Goal: Task Accomplishment & Management: Manage account settings

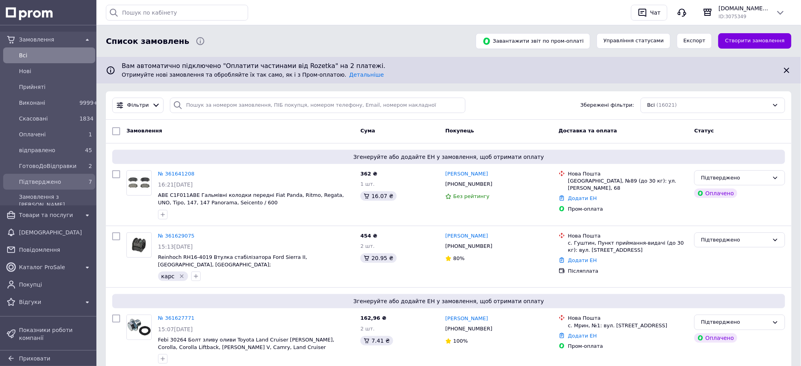
click at [52, 184] on span "Підтверджено" at bounding box center [47, 182] width 57 height 8
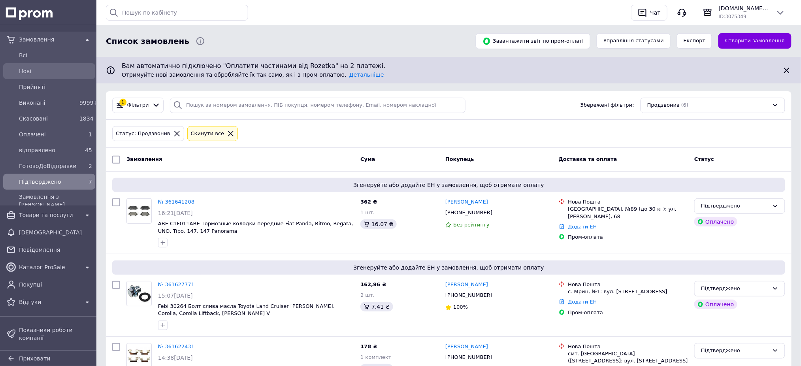
click at [41, 63] on link "Нові" at bounding box center [49, 71] width 98 height 16
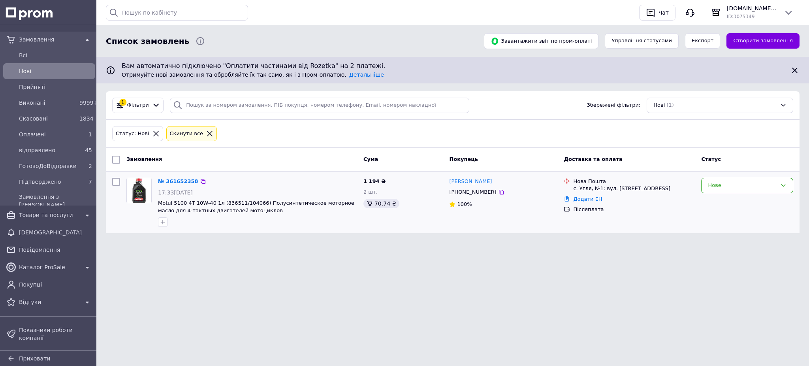
drag, startPoint x: 179, startPoint y: 180, endPoint x: 180, endPoint y: 176, distance: 4.4
click at [179, 180] on link "№ 361652358" at bounding box center [178, 181] width 40 height 6
click at [56, 180] on span "Підтверджено" at bounding box center [47, 182] width 57 height 8
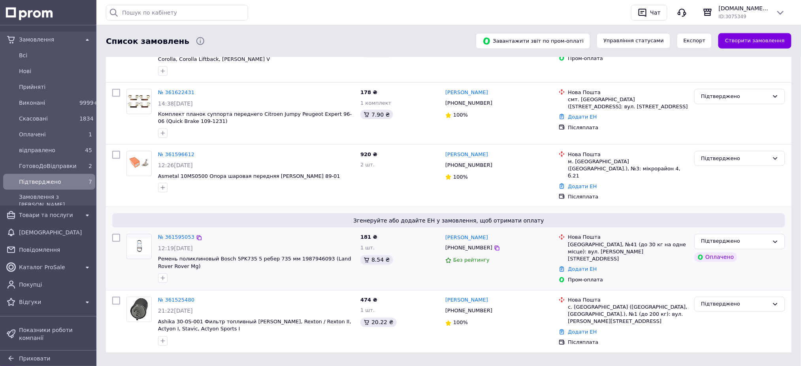
scroll to position [319, 0]
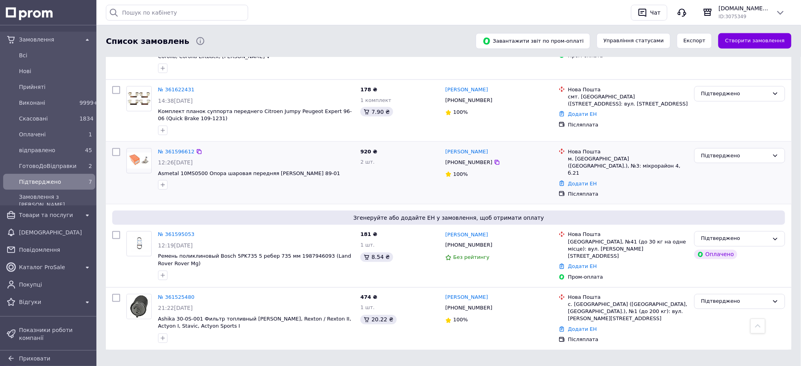
drag, startPoint x: 177, startPoint y: 226, endPoint x: 195, endPoint y: 187, distance: 42.2
click at [176, 231] on link "№ 361595053" at bounding box center [176, 234] width 36 height 6
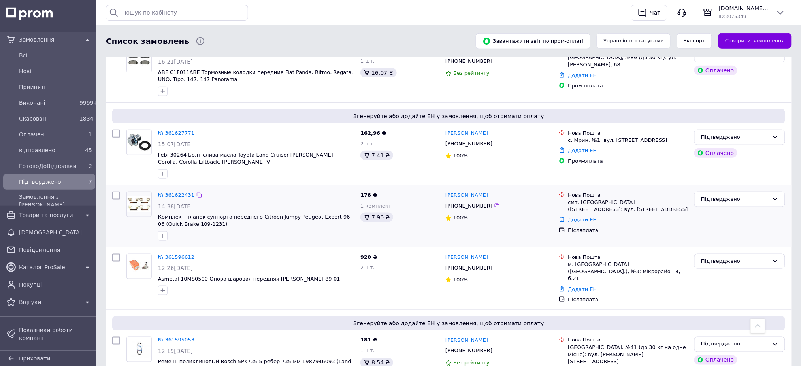
scroll to position [161, 0]
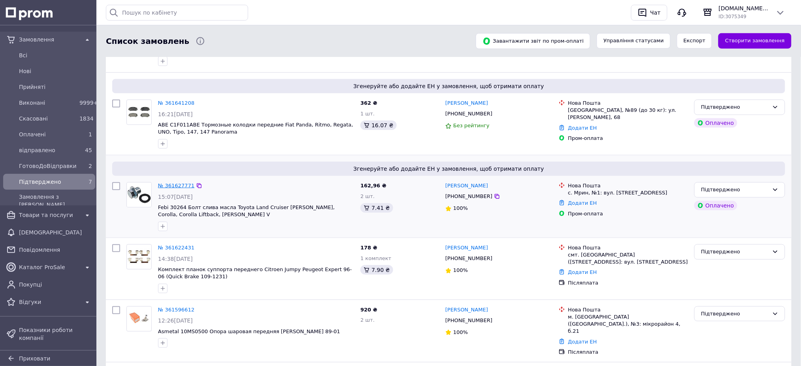
click at [177, 187] on link "№ 361627771" at bounding box center [176, 185] width 36 height 6
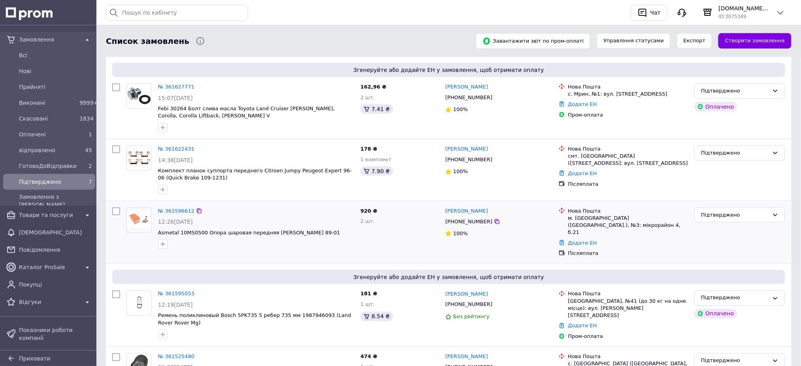
scroll to position [266, 0]
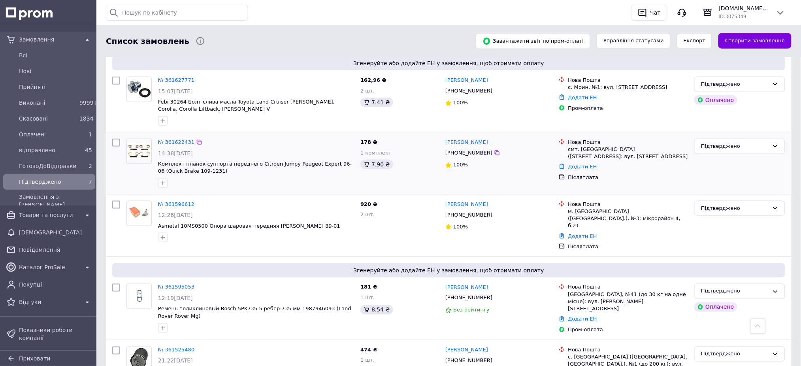
drag, startPoint x: 169, startPoint y: 202, endPoint x: 192, endPoint y: 190, distance: 25.8
click at [169, 201] on link "№ 361596612" at bounding box center [176, 204] width 36 height 6
click at [47, 59] on div "Всi" at bounding box center [55, 55] width 76 height 11
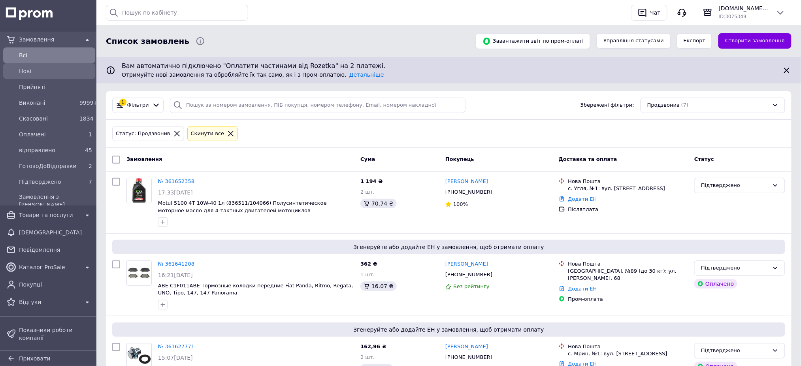
click at [46, 67] on span "Нові" at bounding box center [55, 71] width 73 height 8
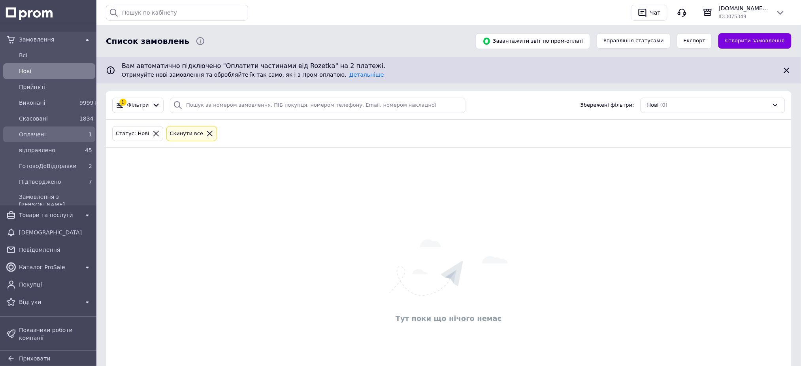
click at [46, 133] on span "Оплачені" at bounding box center [47, 134] width 57 height 8
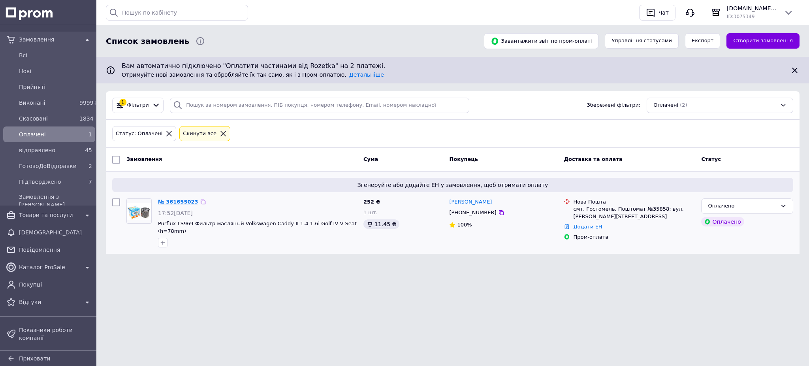
click at [176, 200] on link "№ 361655023" at bounding box center [178, 202] width 40 height 6
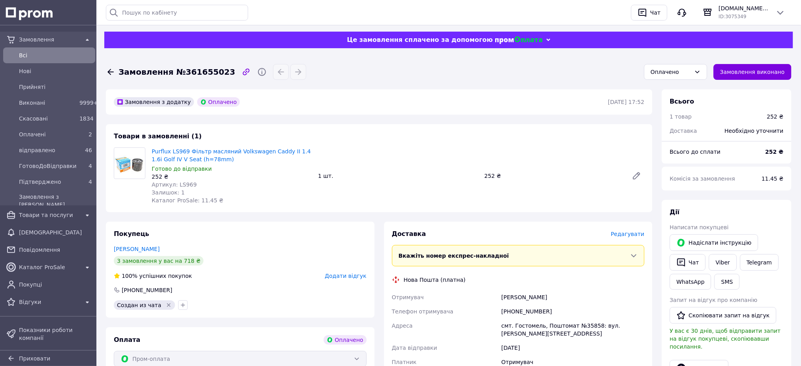
click at [174, 183] on span "Артикул: LS969" at bounding box center [174, 184] width 45 height 6
copy span "LS969"
click at [144, 246] on link "Борецкий Богдан" at bounding box center [137, 249] width 46 height 6
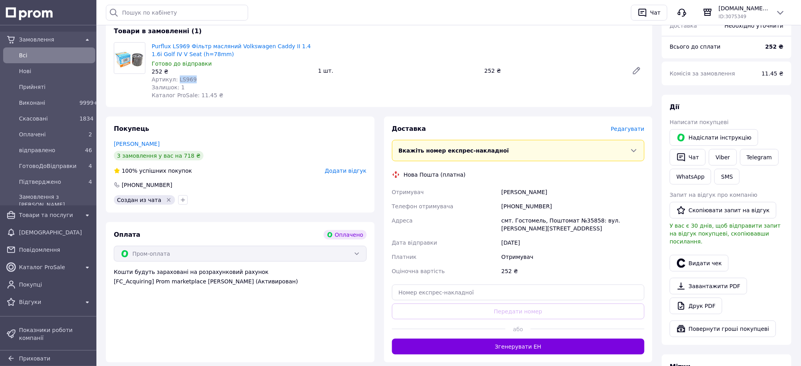
scroll to position [53, 0]
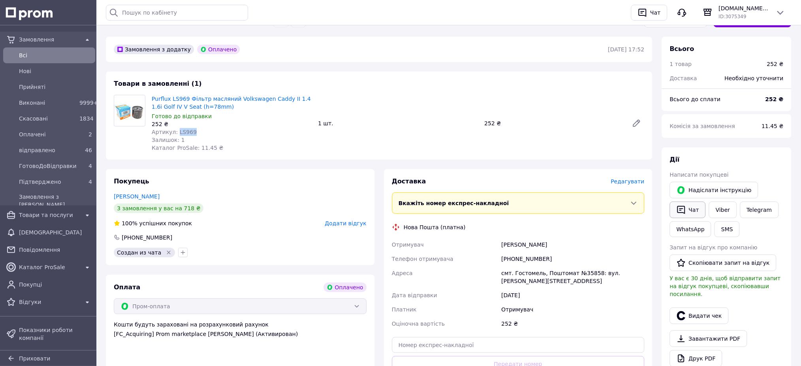
click at [681, 211] on icon "button" at bounding box center [680, 209] width 9 height 9
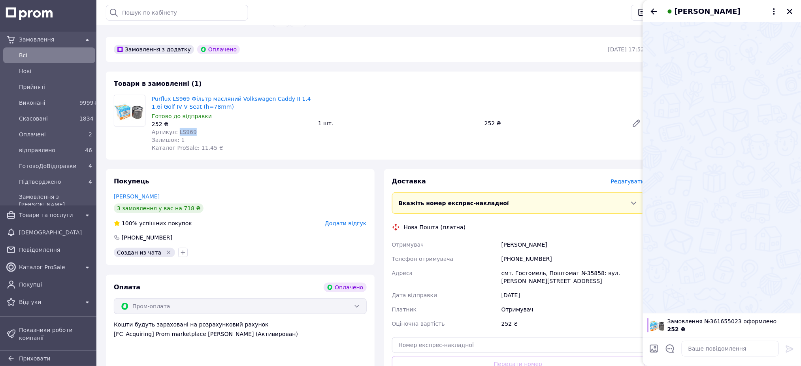
scroll to position [158, 0]
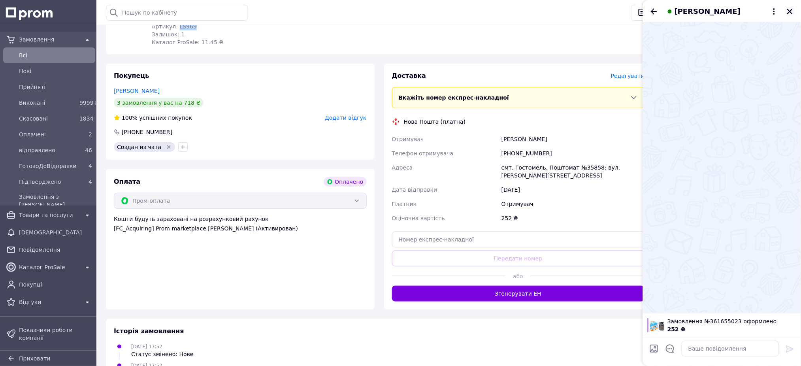
click at [791, 7] on button "Закрити" at bounding box center [789, 11] width 9 height 9
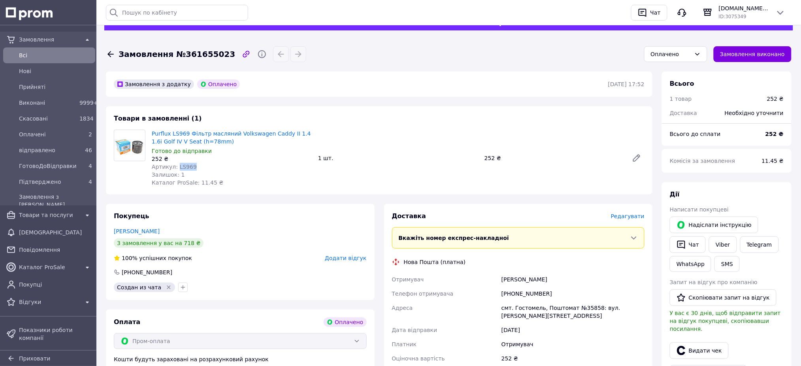
scroll to position [0, 0]
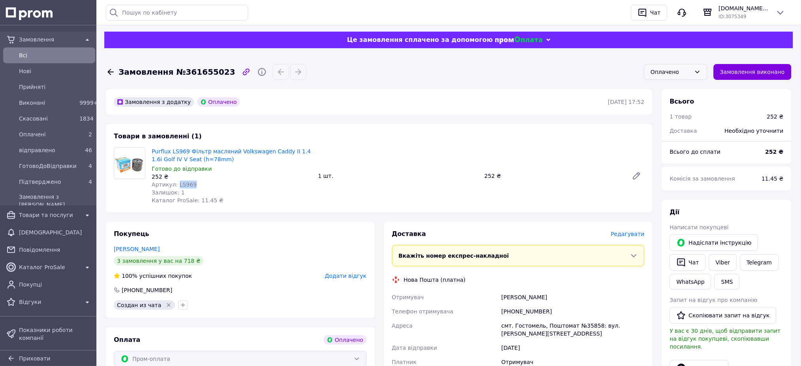
click at [680, 78] on div "Оплачено" at bounding box center [675, 72] width 63 height 16
click at [679, 135] on li "Підтверджено" at bounding box center [675, 142] width 62 height 15
click at [204, 66] on span "Замовлення №361655023" at bounding box center [176, 71] width 117 height 11
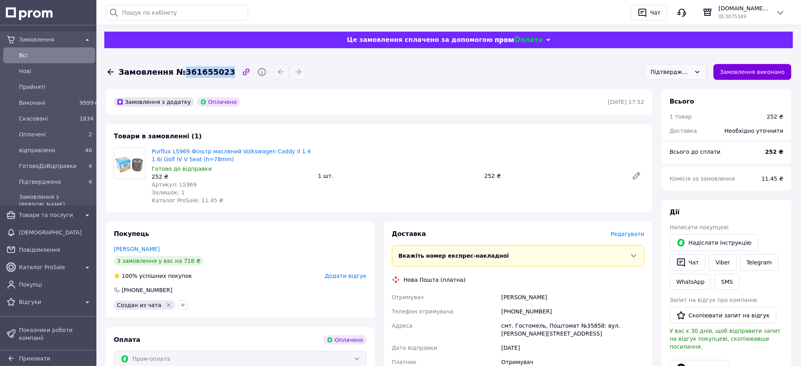
copy span "361655023"
click at [71, 169] on span "ГотовоДоВідправки" at bounding box center [47, 166] width 57 height 8
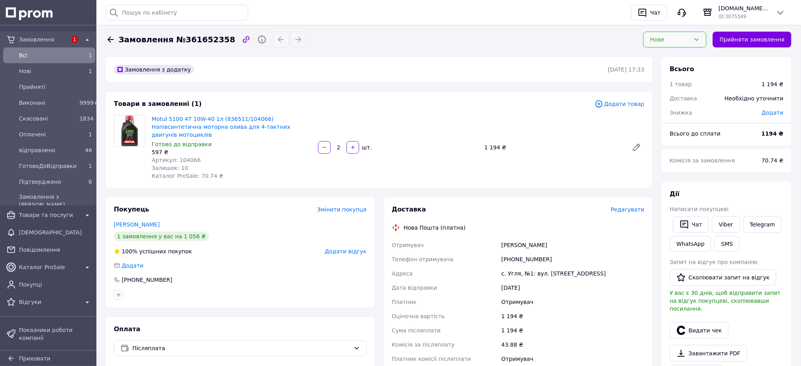
click at [670, 38] on div "Нове" at bounding box center [670, 39] width 40 height 9
click at [667, 51] on li "Прийнято" at bounding box center [674, 56] width 62 height 15
click at [140, 221] on link "Дьордяй Вася" at bounding box center [137, 224] width 46 height 6
click at [186, 157] on span "Артикул: 104066" at bounding box center [176, 160] width 49 height 6
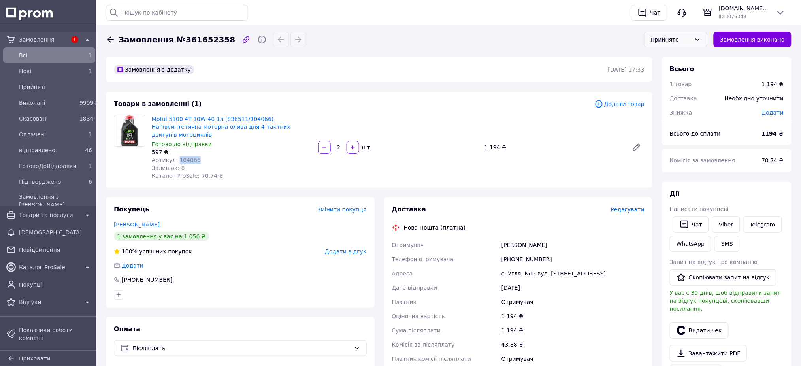
copy span "104066"
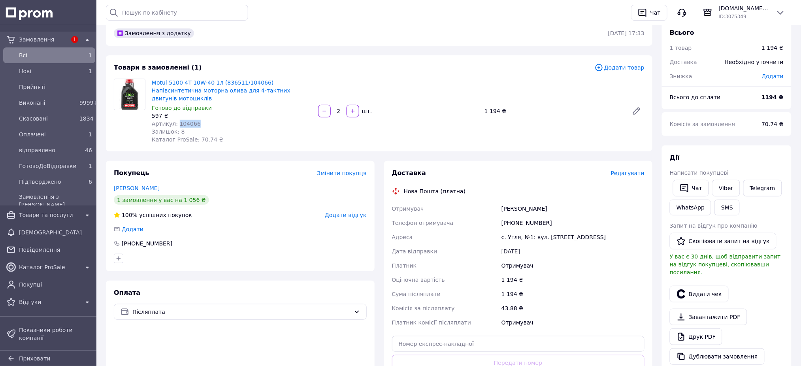
scroll to position [53, 0]
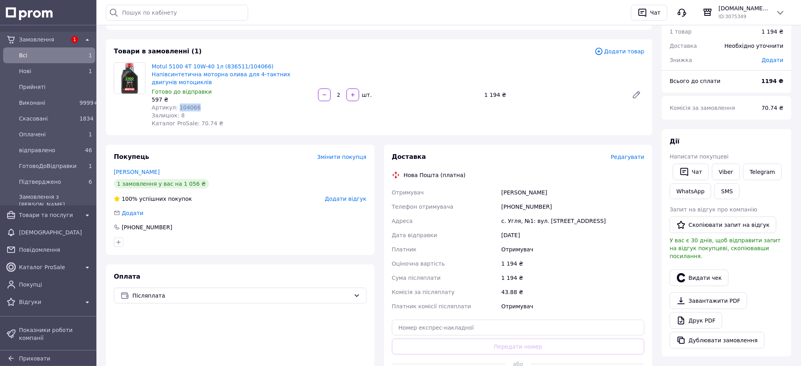
drag, startPoint x: 725, startPoint y: 168, endPoint x: 734, endPoint y: 147, distance: 22.6
click at [725, 168] on link "Viber" at bounding box center [726, 172] width 28 height 17
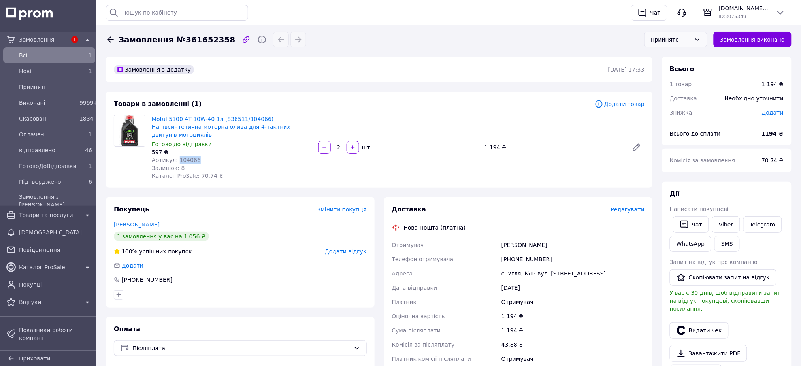
click at [686, 40] on div "Прийнято" at bounding box center [670, 39] width 40 height 9
click at [680, 107] on li "Підтверджено" at bounding box center [675, 109] width 62 height 15
click at [197, 41] on span "Замовлення №361652358" at bounding box center [176, 39] width 117 height 11
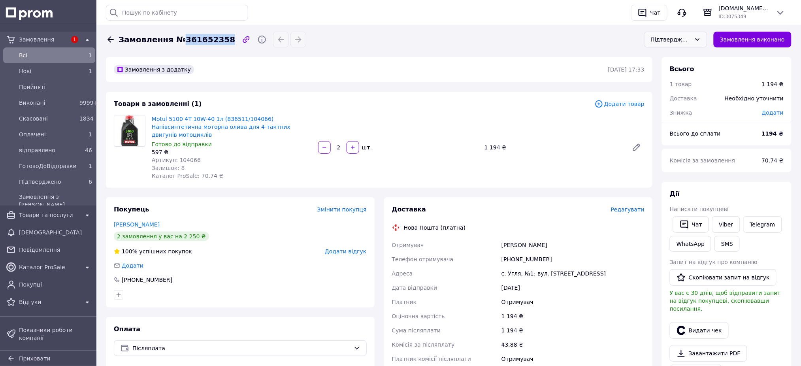
copy span "361652358"
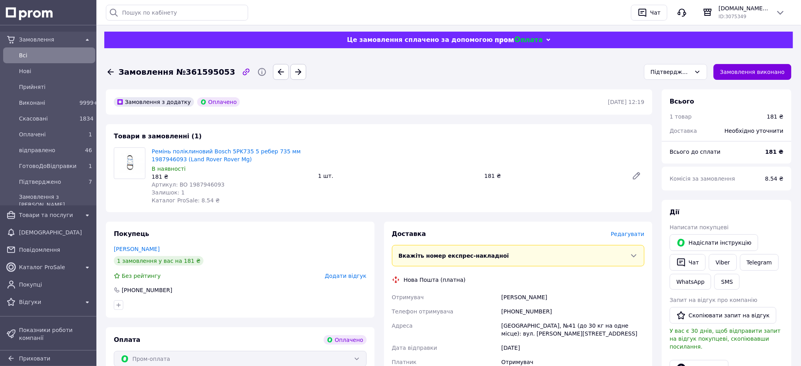
click at [188, 73] on span "Замовлення №361595053" at bounding box center [176, 71] width 117 height 11
copy span "361595053"
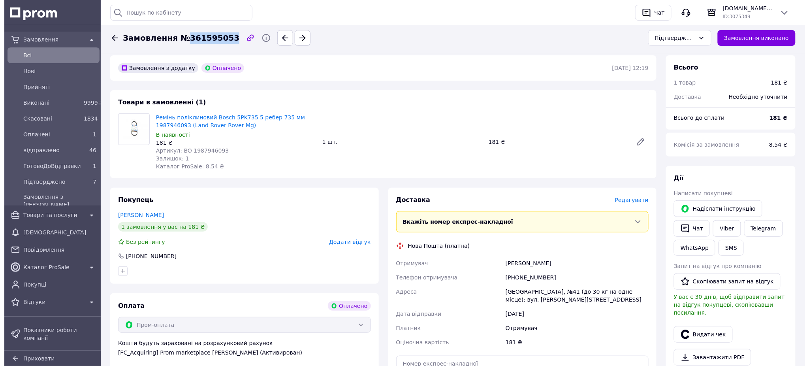
scroll to position [53, 0]
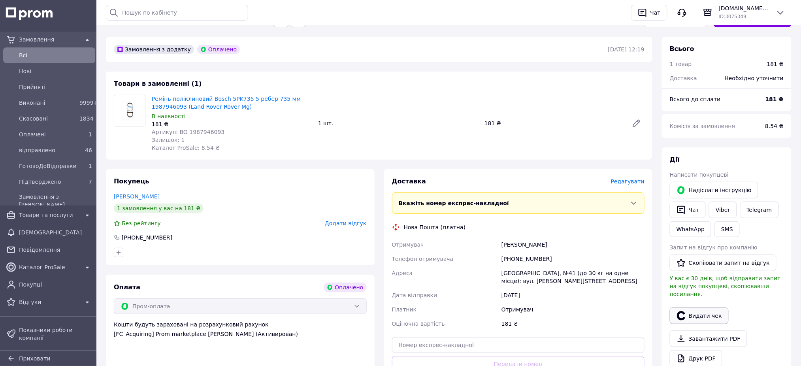
click at [702, 307] on button "Видати чек" at bounding box center [698, 315] width 59 height 17
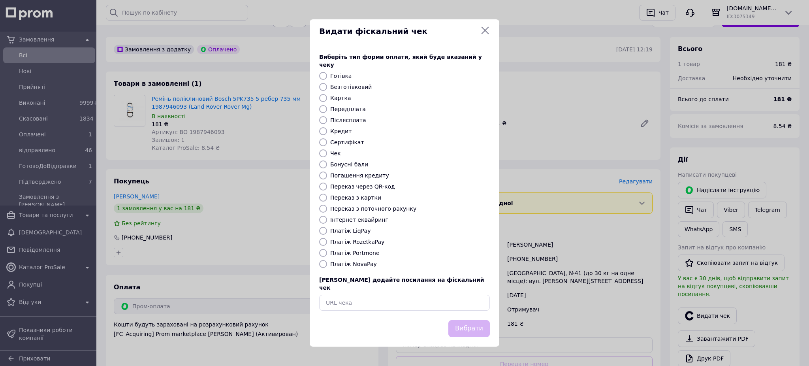
click at [361, 239] on label "Платіж RozetkaPay" at bounding box center [357, 242] width 54 height 6
click at [327, 239] on input "Платіж RozetkaPay" at bounding box center [323, 242] width 8 height 8
radio input "true"
click at [463, 320] on button "Вибрати" at bounding box center [468, 328] width 41 height 17
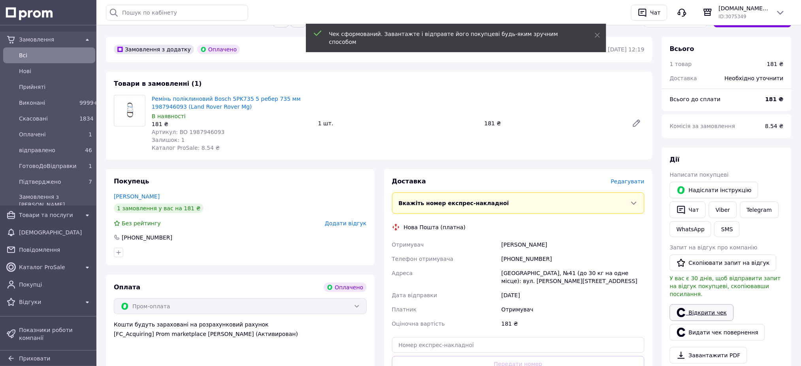
click at [707, 304] on link "Відкрити чек" at bounding box center [701, 312] width 64 height 17
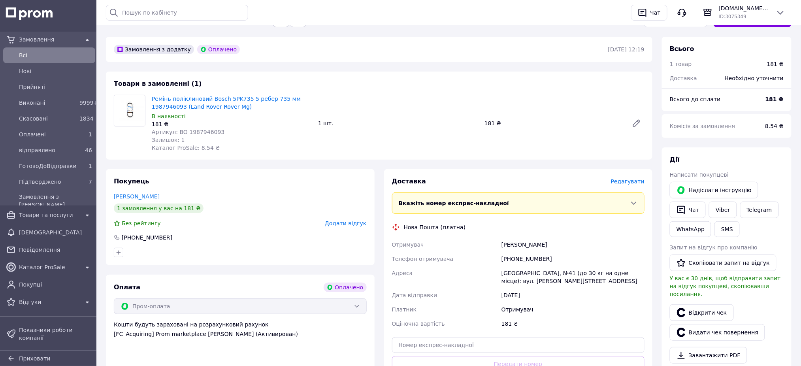
click at [636, 180] on span "Редагувати" at bounding box center [628, 181] width 34 height 6
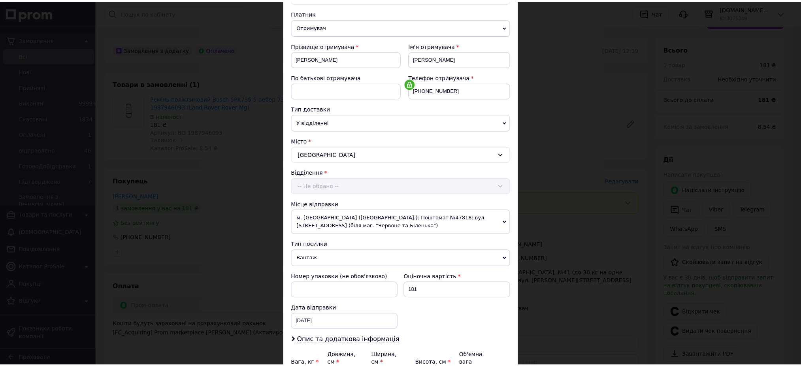
scroll to position [167, 0]
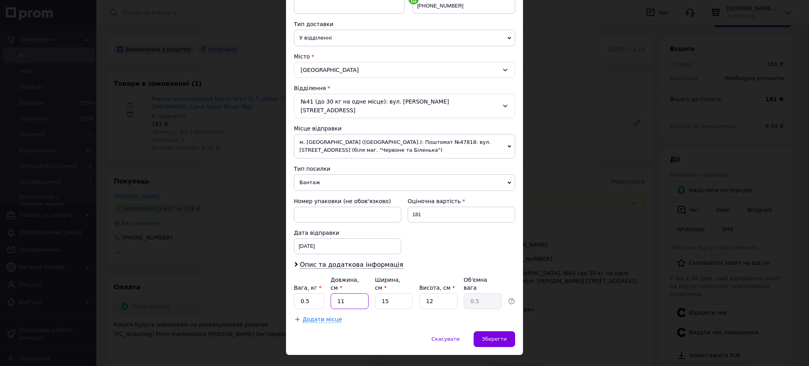
click at [348, 293] on input "11" at bounding box center [350, 301] width 38 height 16
type input "1"
type input "0.1"
type input "17"
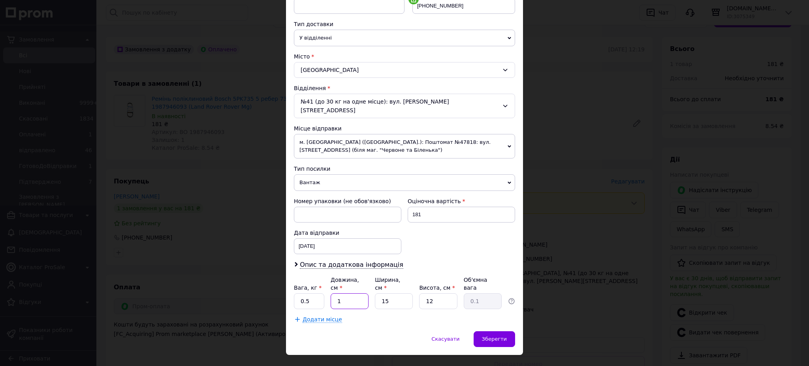
type input "0.77"
type input "17"
type input "1"
type input "0.1"
type input "10"
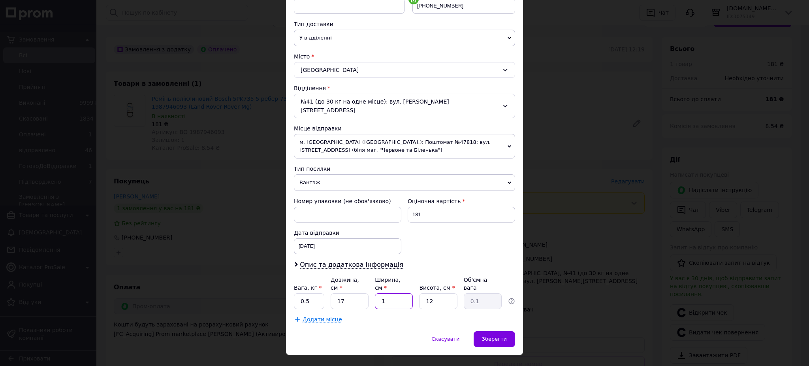
type input "0.51"
type input "10"
type input "3"
type input "0.13"
type input "3"
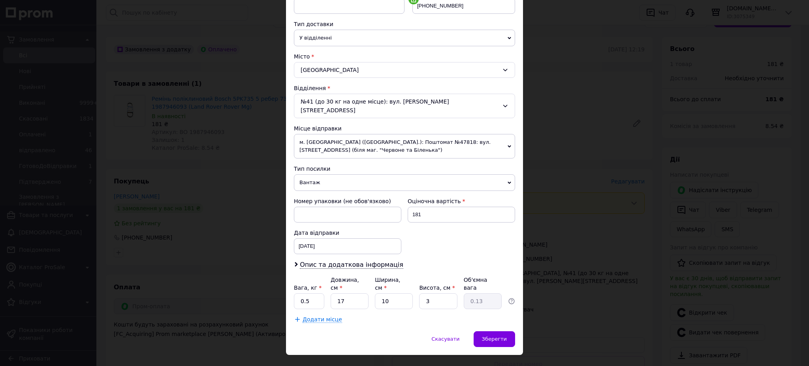
drag, startPoint x: 384, startPoint y: 303, endPoint x: 405, endPoint y: 303, distance: 21.3
click at [384, 315] on div "Додати місце" at bounding box center [404, 319] width 221 height 8
click at [500, 336] on span "Зберегти" at bounding box center [494, 339] width 25 height 6
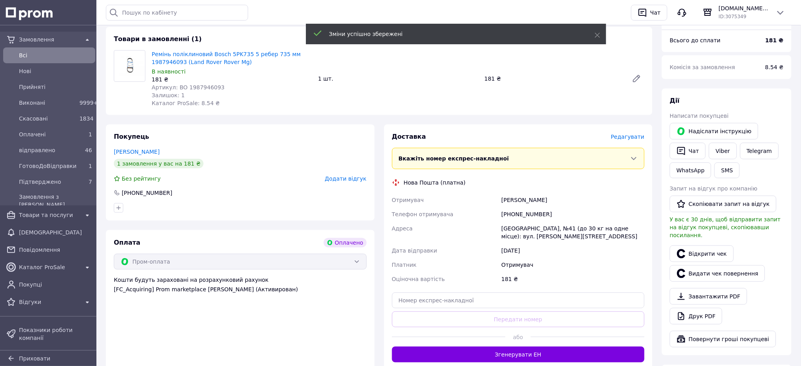
scroll to position [158, 0]
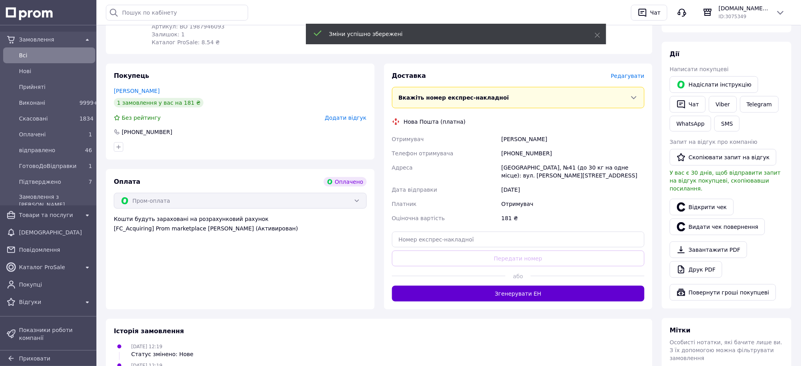
click at [530, 292] on button "Згенерувати ЕН" at bounding box center [518, 294] width 253 height 16
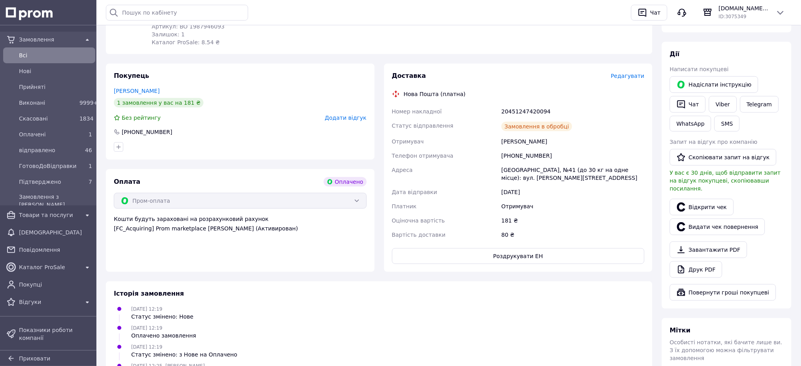
click at [525, 112] on div "20451247420094" at bounding box center [573, 111] width 146 height 14
copy div "20451247420094"
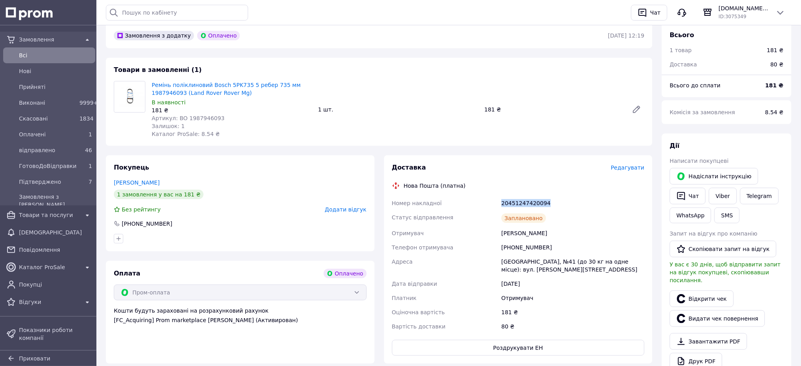
scroll to position [0, 0]
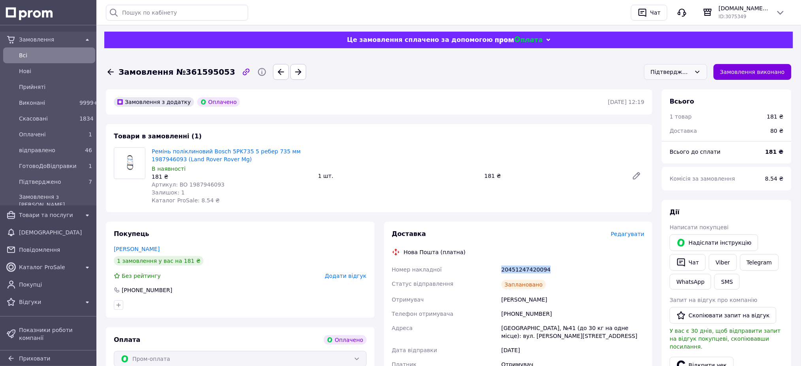
click at [682, 73] on div "Підтверджено" at bounding box center [670, 72] width 40 height 9
click at [676, 133] on li "ГотовоДоВідправки" at bounding box center [675, 138] width 62 height 24
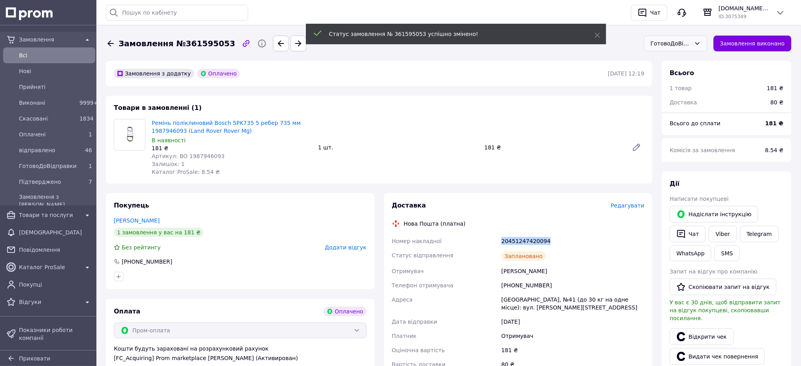
scroll to position [53, 0]
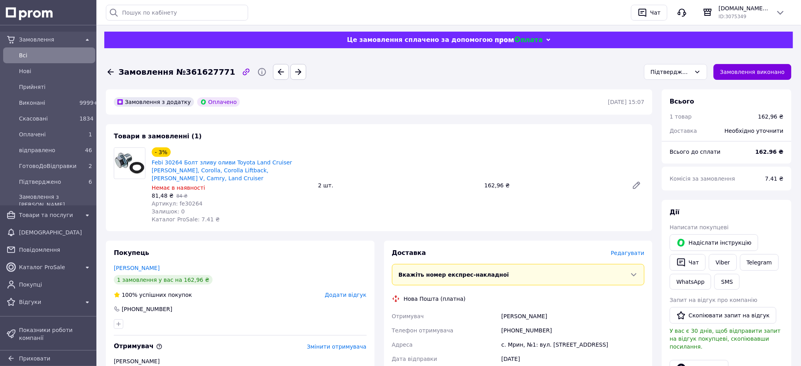
click at [207, 71] on span "Замовлення №361627771" at bounding box center [176, 71] width 117 height 11
copy span "361627771"
click at [348, 215] on div "- 3% Febi 30264 Болт зливу оливи Toyota Land Cruiser [PERSON_NAME], Corolla, Co…" at bounding box center [398, 185] width 499 height 79
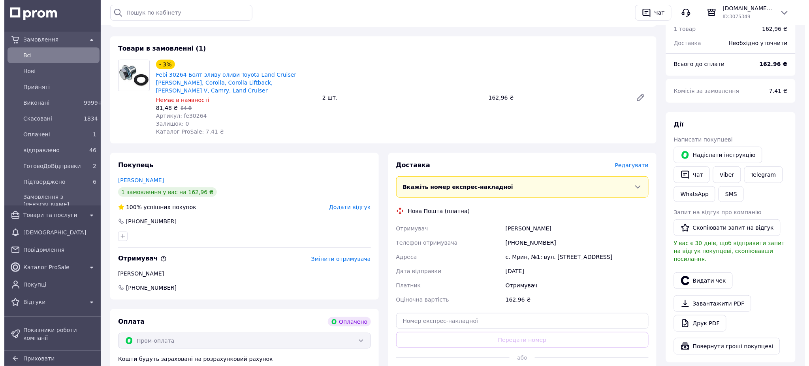
scroll to position [105, 0]
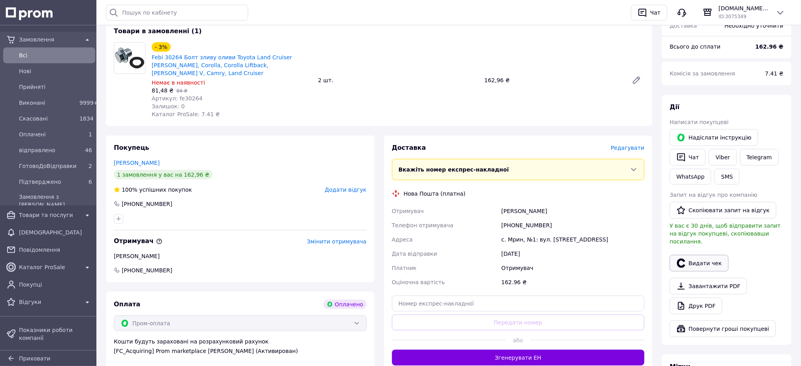
click at [702, 255] on button "Видати чек" at bounding box center [698, 263] width 59 height 17
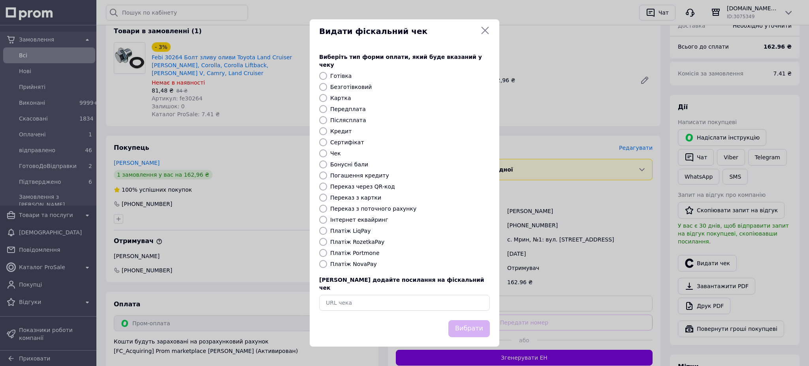
click at [362, 243] on label "Платіж RozetkaPay" at bounding box center [357, 242] width 54 height 6
click at [327, 243] on input "Платіж RozetkaPay" at bounding box center [323, 242] width 8 height 8
radio input "true"
click at [455, 320] on button "Вибрати" at bounding box center [468, 328] width 41 height 17
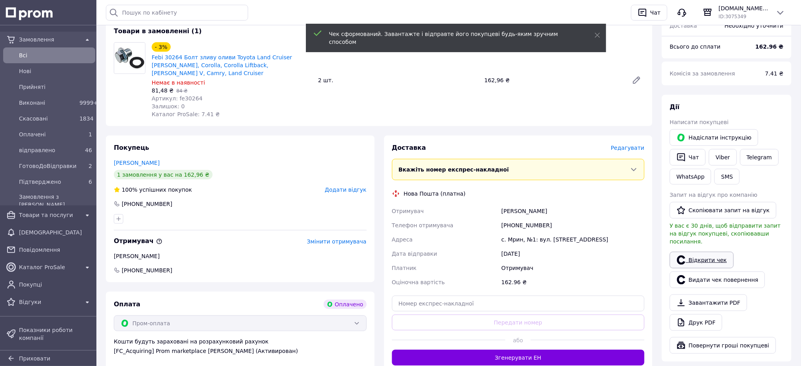
click at [706, 252] on link "Відкрити чек" at bounding box center [701, 260] width 64 height 17
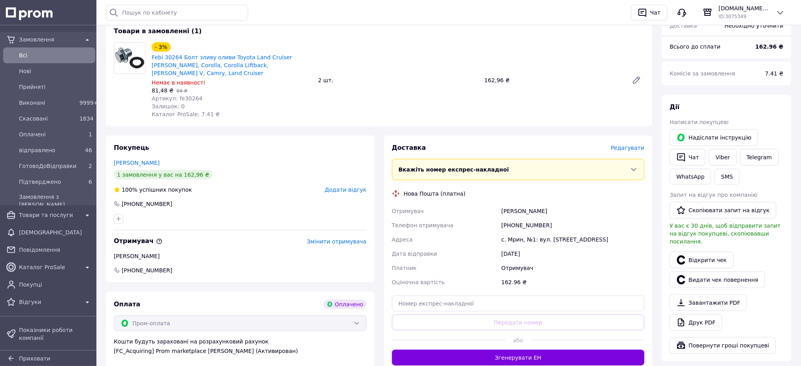
click at [632, 145] on span "Редагувати" at bounding box center [628, 148] width 34 height 6
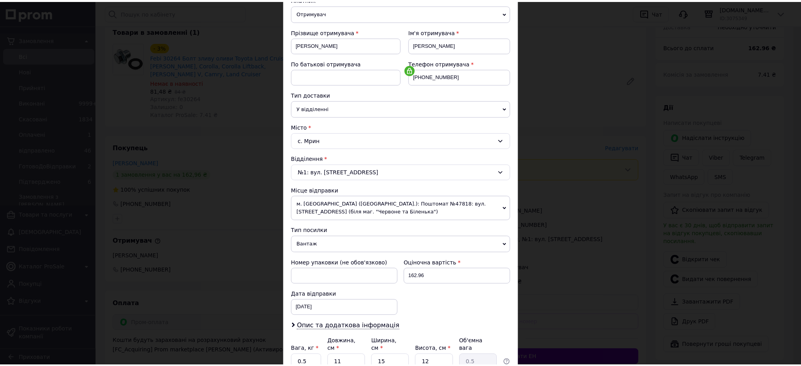
scroll to position [167, 0]
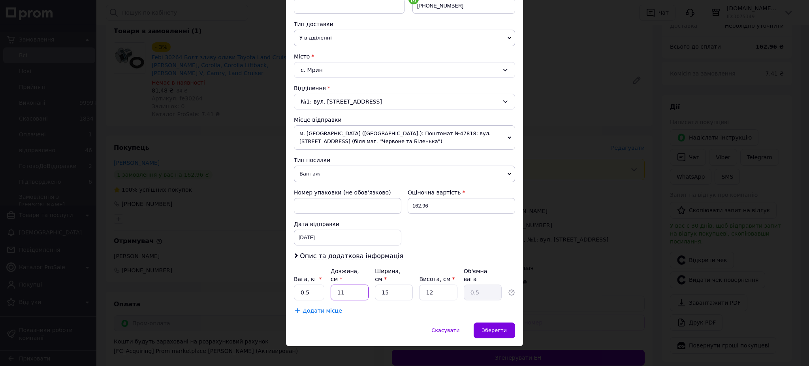
click at [361, 284] on input "11" at bounding box center [350, 292] width 38 height 16
type input "1"
type input "0.1"
type input "10"
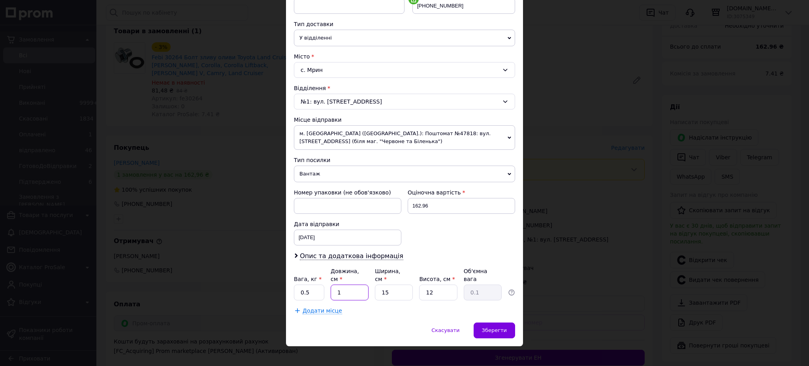
type input "0.45"
type input "10"
type input "1"
type input "0.1"
type input "10"
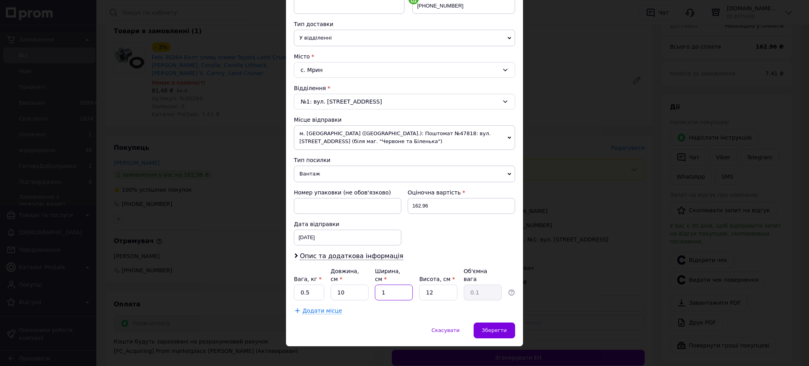
type input "0.3"
type input "10"
type input "1"
type input "0.1"
type input "10"
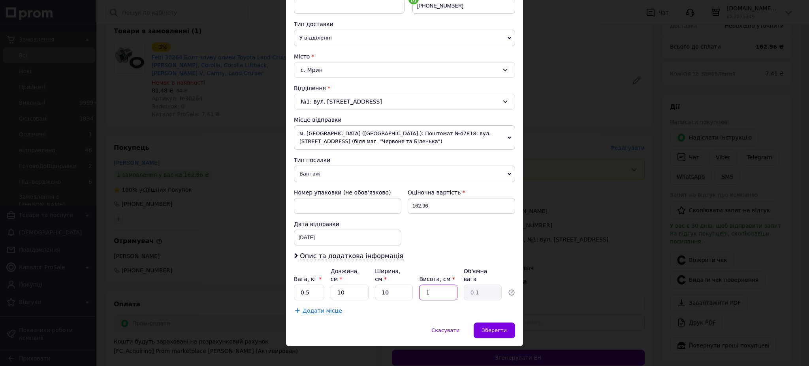
type input "0.25"
type input "1"
type input "0.1"
type input "5"
type input "0.13"
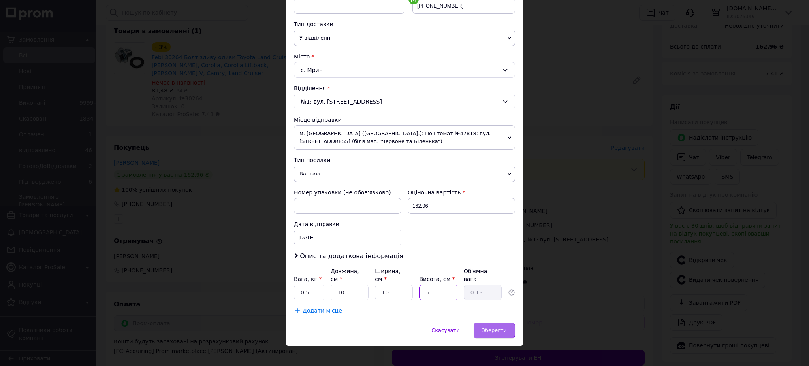
type input "5"
click at [489, 327] on span "Зберегти" at bounding box center [494, 330] width 25 height 6
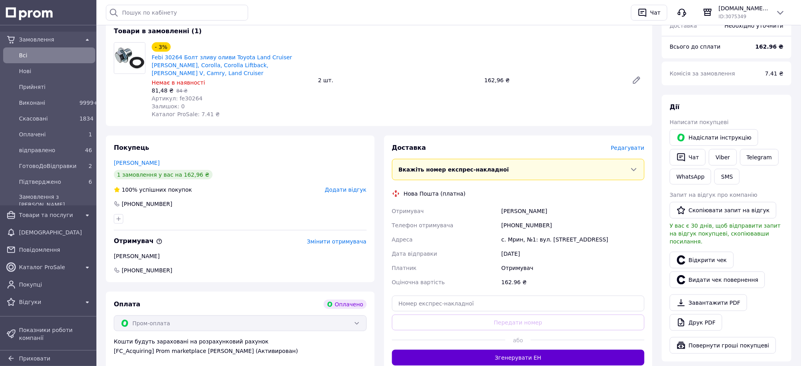
click at [552, 350] on button "Згенерувати ЕН" at bounding box center [518, 358] width 253 height 16
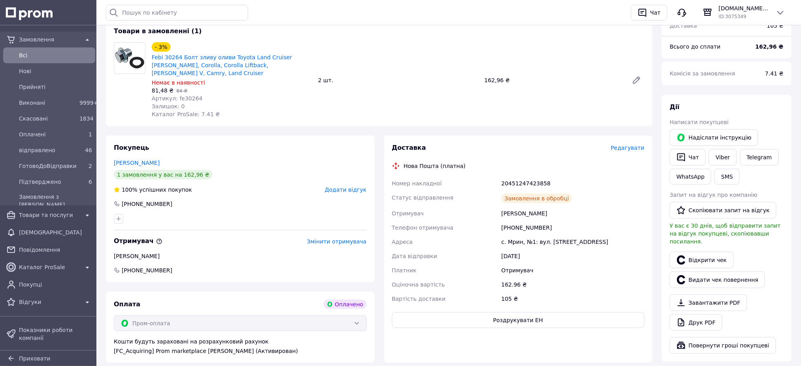
click at [528, 176] on div "20451247423858" at bounding box center [573, 183] width 146 height 14
copy div "20451247423858"
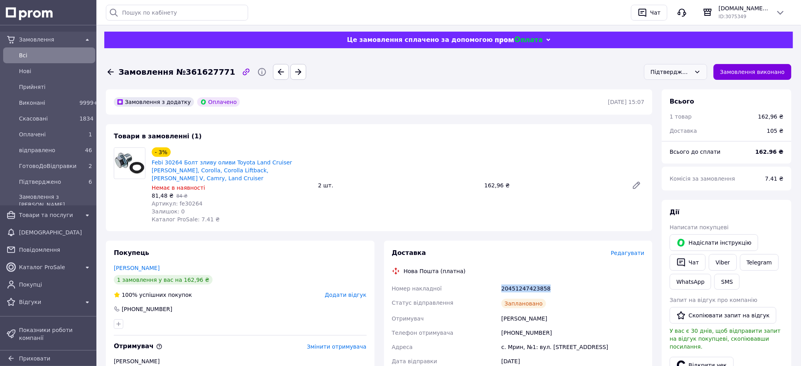
click at [684, 69] on div "Підтверджено" at bounding box center [670, 72] width 40 height 9
click at [677, 131] on li "ГотовоДоВідправки" at bounding box center [675, 138] width 62 height 24
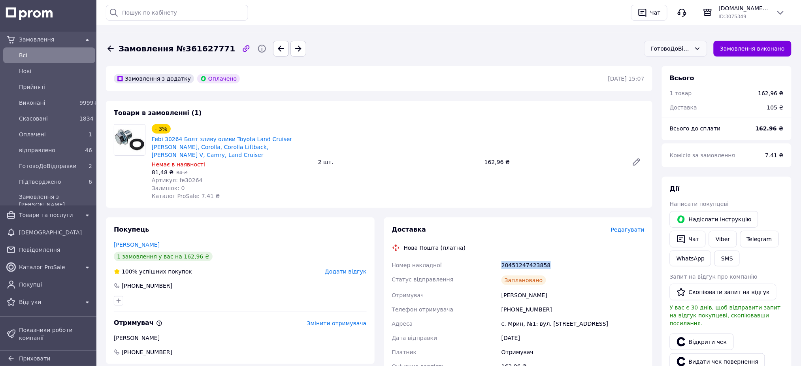
scroll to position [0, 0]
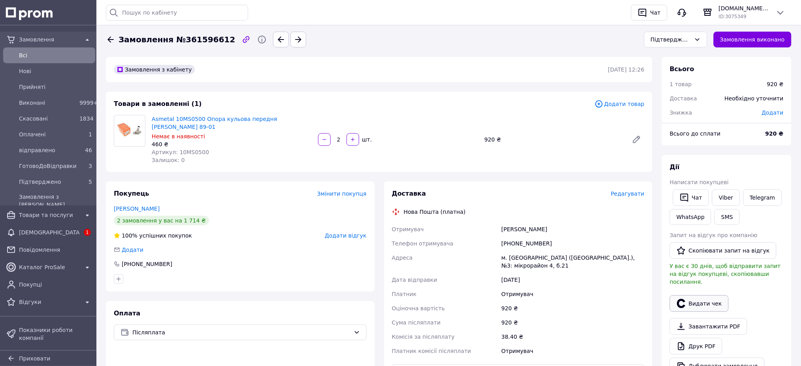
click at [692, 295] on button "Видати чек" at bounding box center [698, 303] width 59 height 17
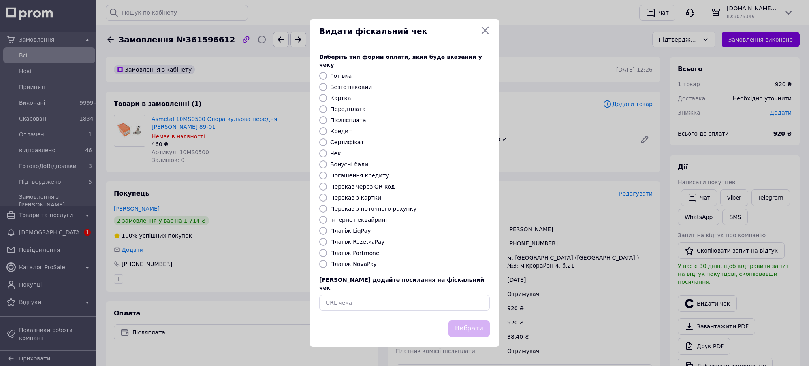
click at [363, 265] on label "Платіж NovaPay" at bounding box center [353, 264] width 47 height 6
click at [327, 265] on input "Платіж NovaPay" at bounding box center [323, 264] width 8 height 8
radio input "true"
click at [479, 320] on button "Вибрати" at bounding box center [468, 328] width 41 height 17
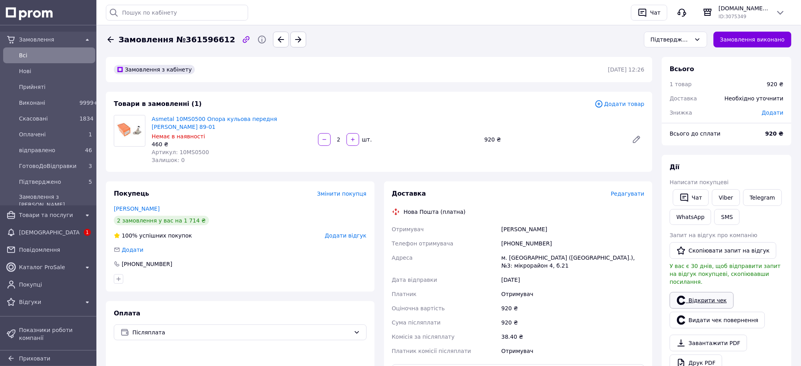
click at [694, 292] on link "Відкрити чек" at bounding box center [701, 300] width 64 height 17
click at [642, 193] on span "Редагувати" at bounding box center [628, 193] width 34 height 6
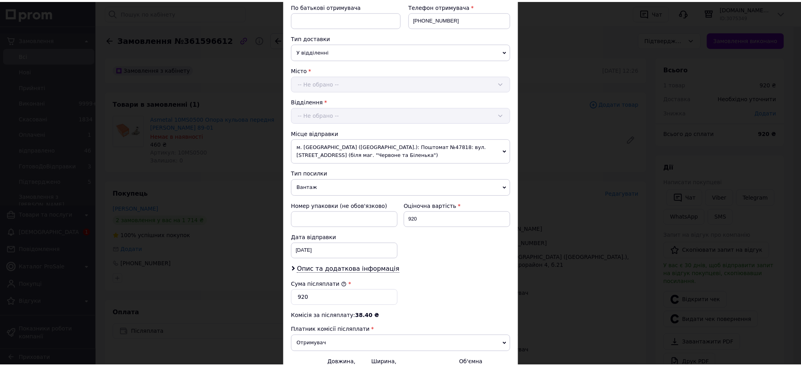
scroll to position [245, 0]
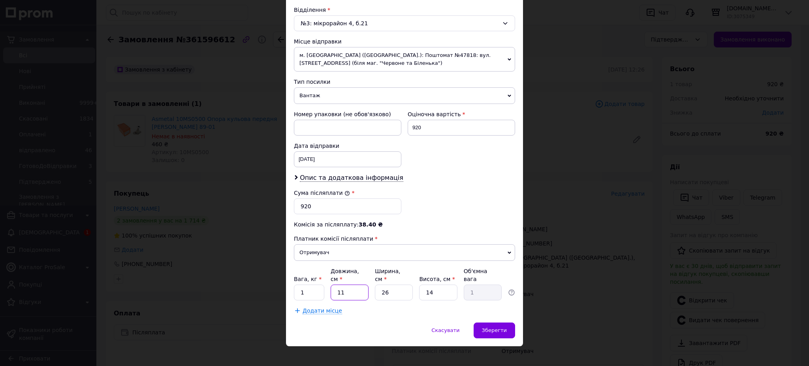
click at [359, 291] on input "11" at bounding box center [350, 292] width 38 height 16
type input "1"
type input "0.1"
type input "16"
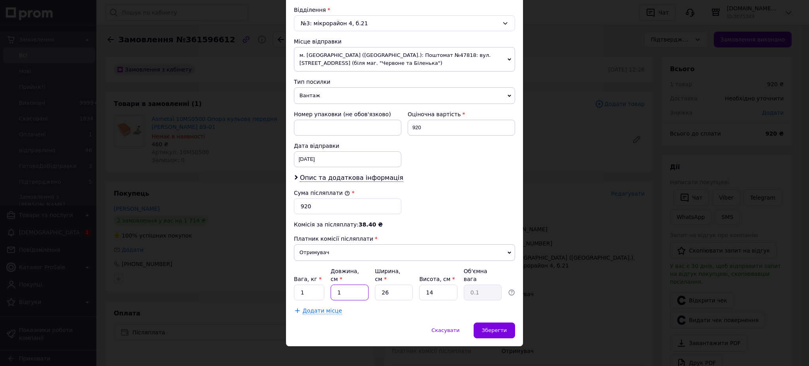
type input "1.46"
type input "161"
type input "14.65"
type input "1616"
type input "147.06"
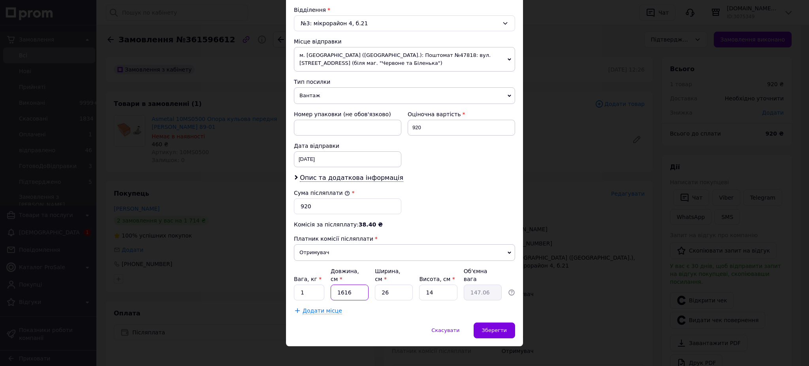
type input "16161"
type input "1470.65"
type input "1616"
type input "147.06"
type input "161"
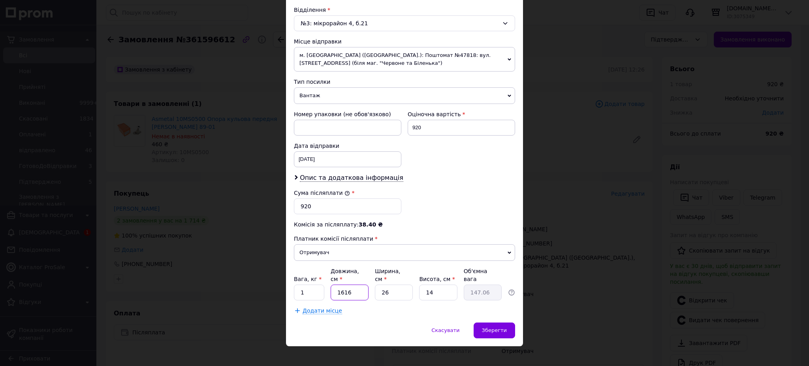
type input "14.65"
type input "16"
type input "1.46"
type input "16"
type input "1"
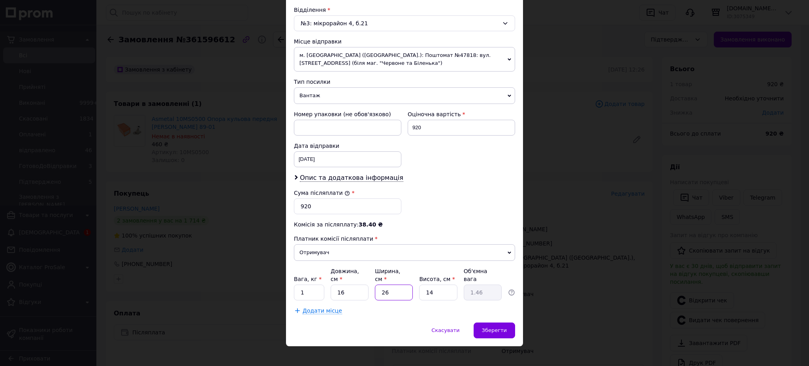
type input "0.1"
type input "16"
type input "0.9"
type input "16"
type input "1"
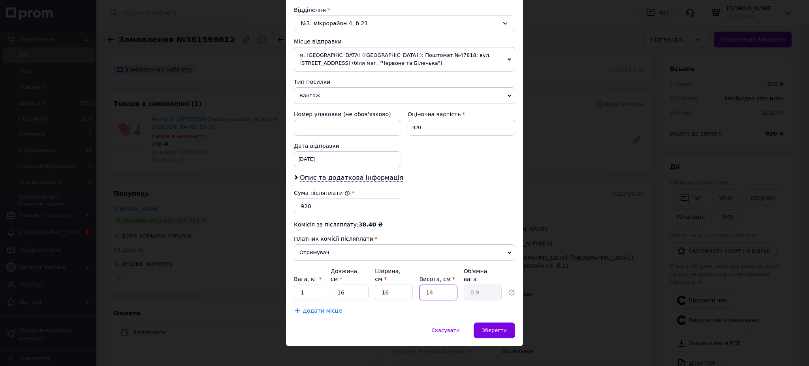
type input "0.1"
type input "10"
type input "0.64"
type input "10"
click at [489, 322] on div "Зберегти" at bounding box center [494, 330] width 41 height 16
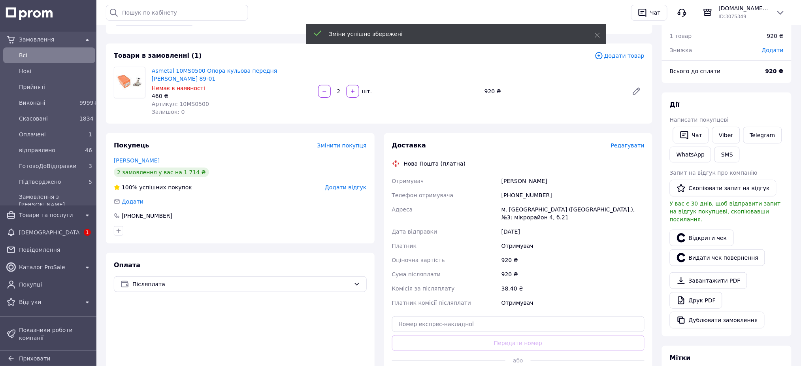
scroll to position [105, 0]
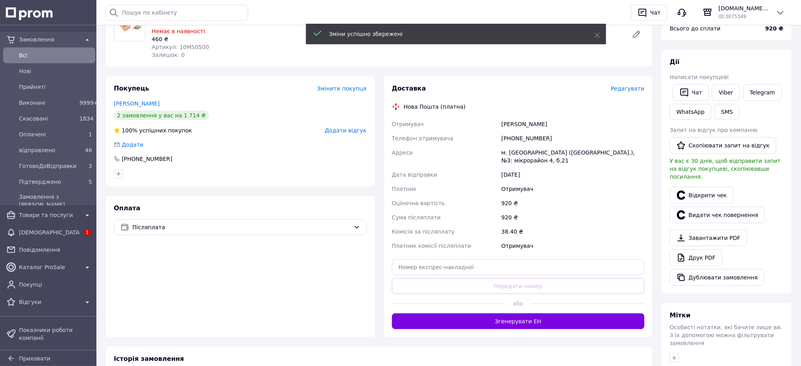
click at [523, 313] on button "Згенерувати ЕН" at bounding box center [518, 321] width 253 height 16
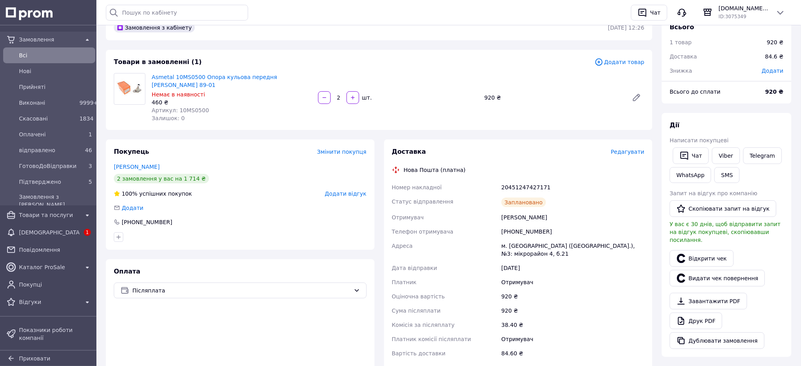
scroll to position [0, 0]
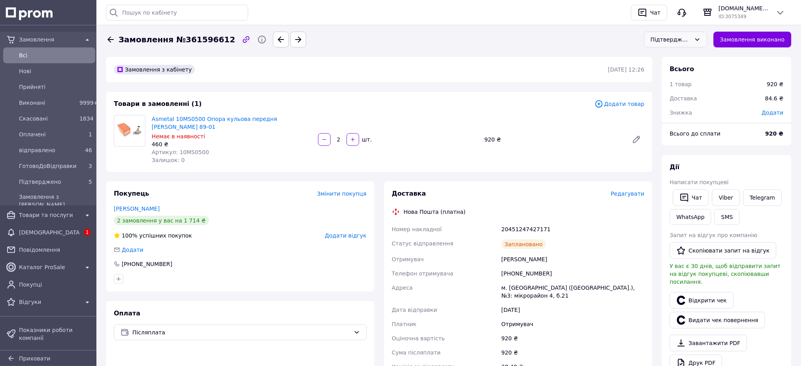
click at [667, 38] on div "Підтверджено" at bounding box center [670, 39] width 40 height 9
click at [676, 99] on li "ГотовоДоВідправки" at bounding box center [675, 106] width 62 height 24
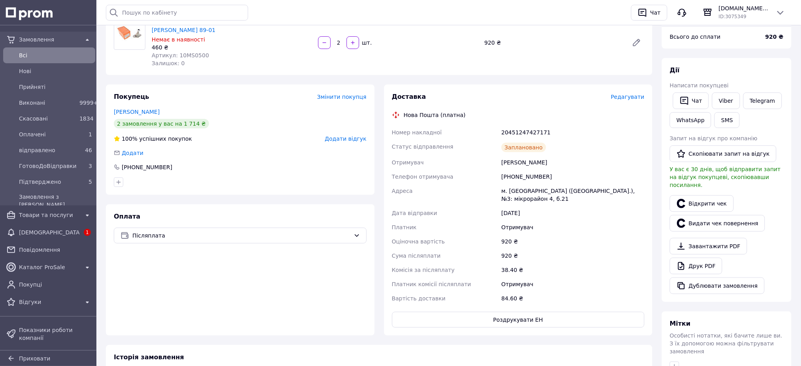
scroll to position [0, 0]
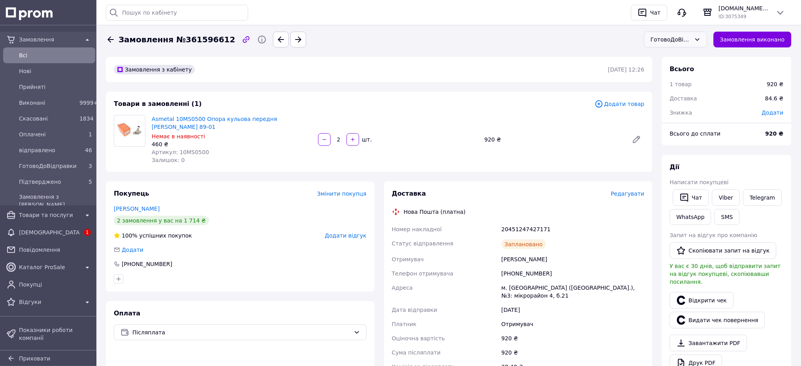
click at [526, 227] on div "20451247427171" at bounding box center [573, 229] width 146 height 14
copy div "20451247427171"
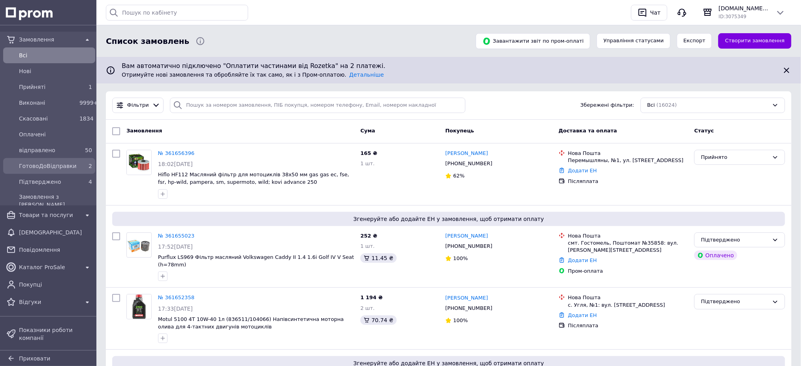
click at [70, 168] on span "ГотовоДоВідправки" at bounding box center [47, 166] width 57 height 8
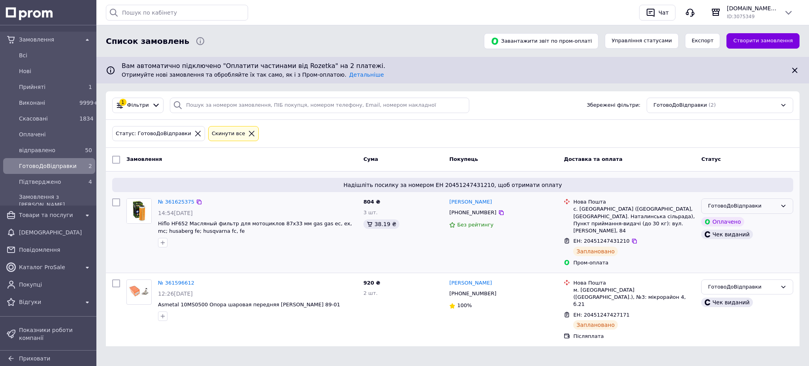
click at [780, 206] on icon at bounding box center [783, 206] width 6 height 6
click at [744, 257] on li "відправлено" at bounding box center [746, 259] width 91 height 15
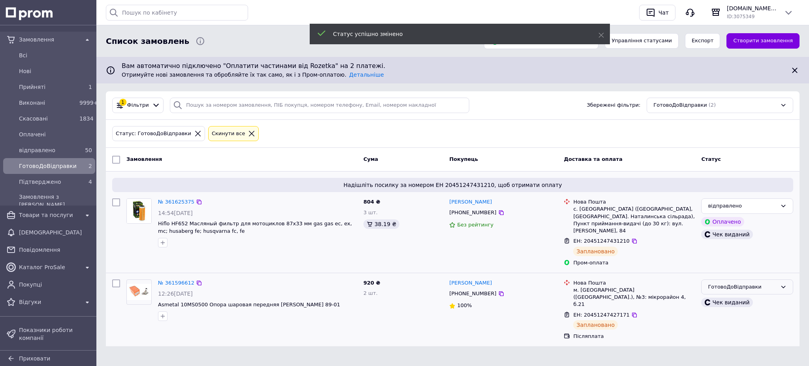
click at [772, 283] on div "ГотовоДоВідправки" at bounding box center [742, 287] width 69 height 8
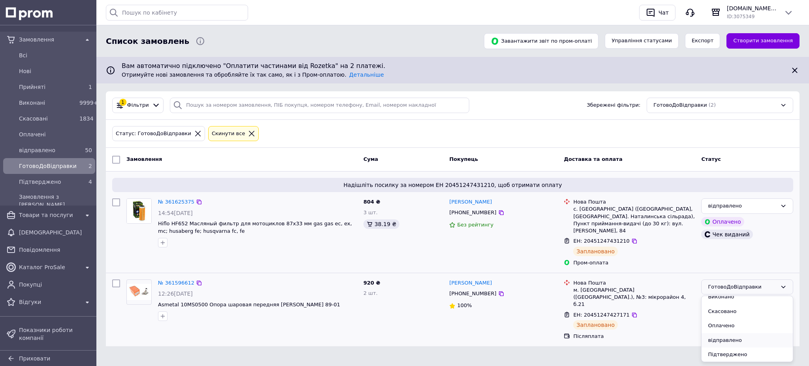
click at [740, 333] on li "відправлено" at bounding box center [746, 340] width 91 height 15
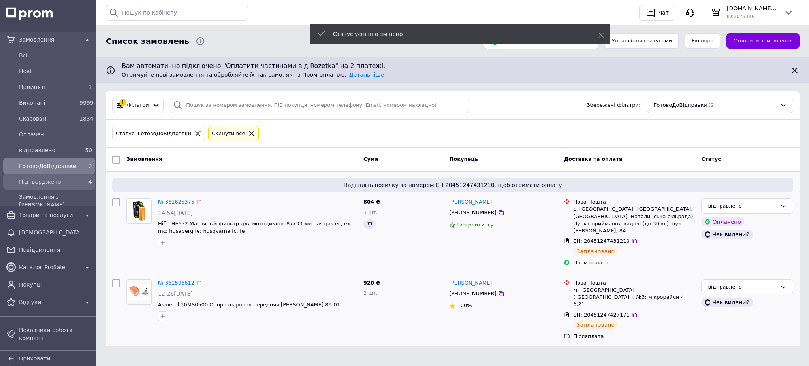
click at [69, 181] on span "Підтверджено" at bounding box center [47, 182] width 57 height 8
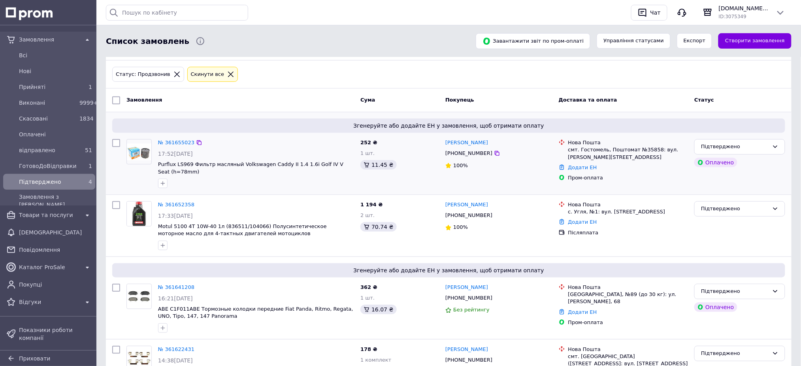
scroll to position [14, 0]
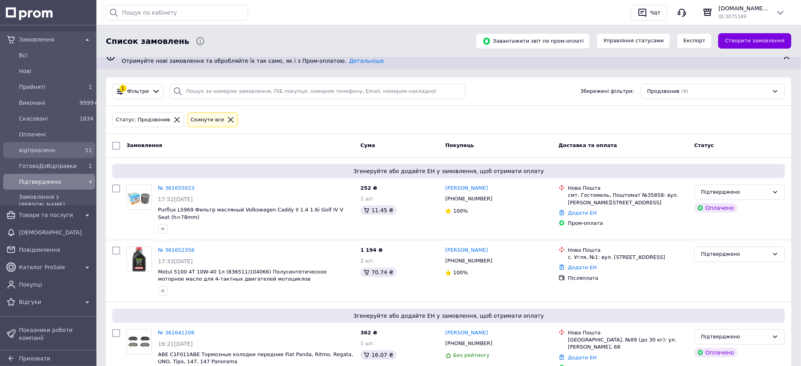
click at [49, 157] on link "відправлено 51" at bounding box center [49, 150] width 98 height 16
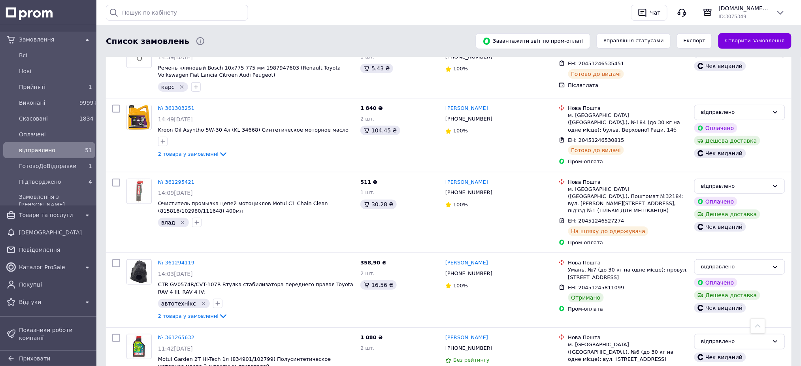
scroll to position [2212, 0]
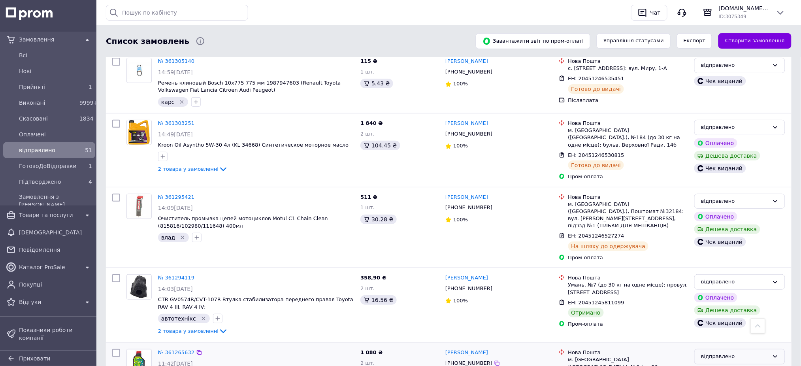
click at [761, 352] on div "відправлено" at bounding box center [735, 356] width 68 height 8
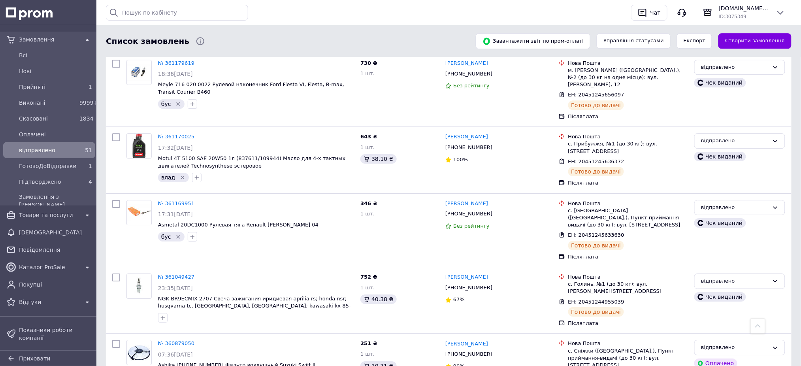
scroll to position [2999, 0]
click at [58, 183] on span "Підтверджено" at bounding box center [47, 182] width 57 height 8
